Goal: Task Accomplishment & Management: Manage account settings

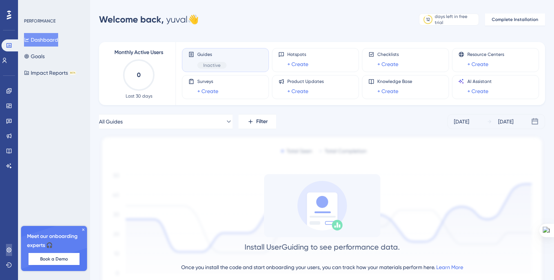
click at [8, 255] on link at bounding box center [9, 250] width 6 height 12
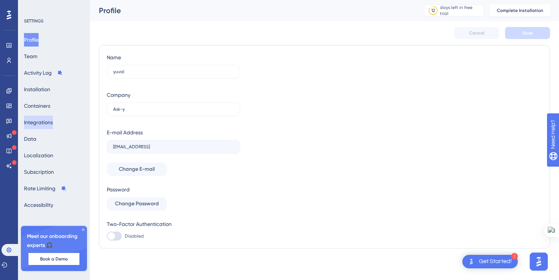
click at [52, 118] on button "Integrations" at bounding box center [38, 121] width 29 height 13
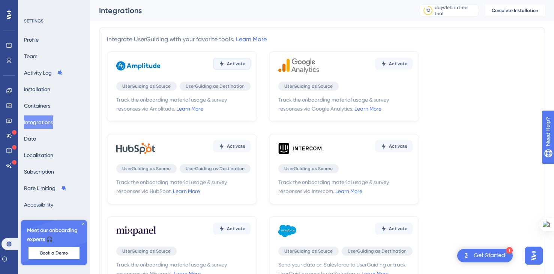
click at [229, 62] on span "Activate" at bounding box center [236, 64] width 18 height 6
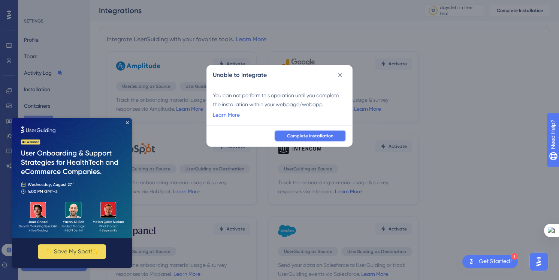
click at [288, 139] on button "Complete Installation" at bounding box center [310, 136] width 72 height 12
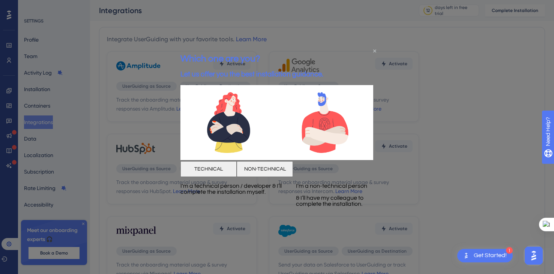
click at [375, 51] on icon "Close Preview" at bounding box center [374, 50] width 3 height 3
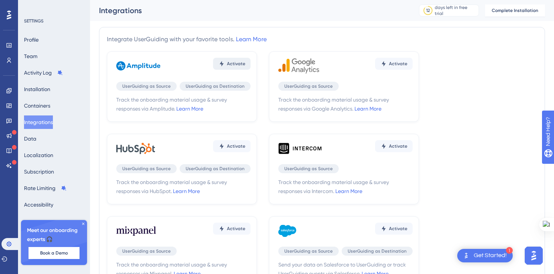
click at [227, 65] on span "Activate" at bounding box center [236, 64] width 18 height 6
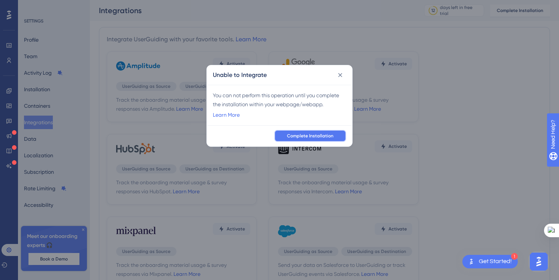
click at [303, 141] on button "Complete Installation" at bounding box center [310, 136] width 72 height 12
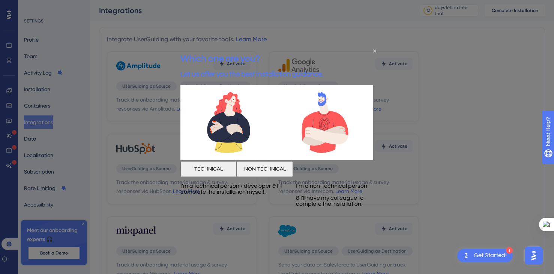
click at [237, 177] on button "TECHNICAL" at bounding box center [208, 169] width 56 height 16
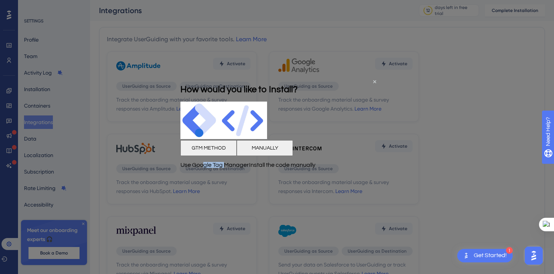
drag, startPoint x: 218, startPoint y: 189, endPoint x: 241, endPoint y: 190, distance: 23.6
click at [241, 168] on p "Use Google Tag Manager" at bounding box center [214, 165] width 69 height 6
click at [293, 156] on button "MANUALLY" at bounding box center [265, 148] width 56 height 16
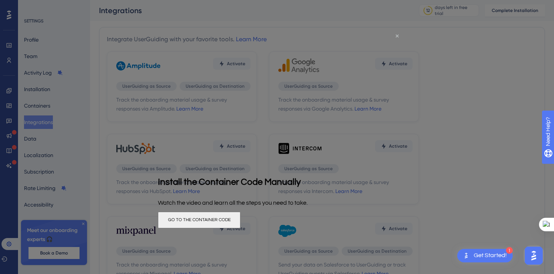
click at [397, 35] on icon "Close Preview" at bounding box center [397, 35] width 3 height 3
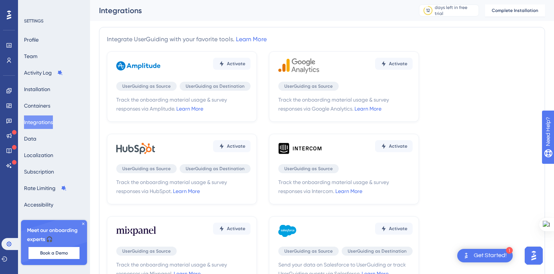
click at [83, 223] on icon at bounding box center [83, 224] width 2 height 2
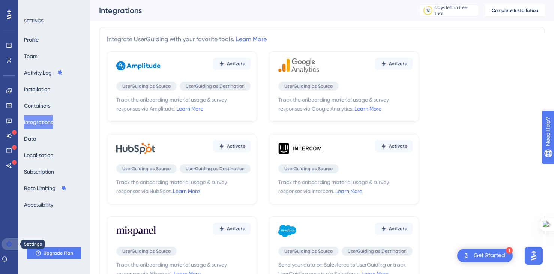
click at [4, 243] on link at bounding box center [10, 244] width 18 height 12
